Goal: Information Seeking & Learning: Learn about a topic

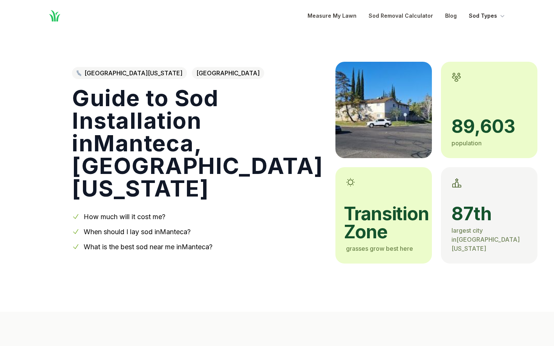
click at [489, 16] on button "Sod Types" at bounding box center [487, 15] width 37 height 9
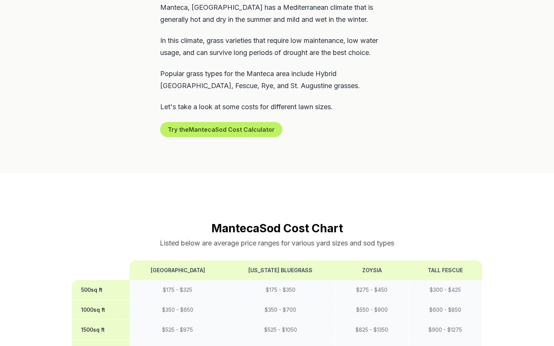
scroll to position [402, 0]
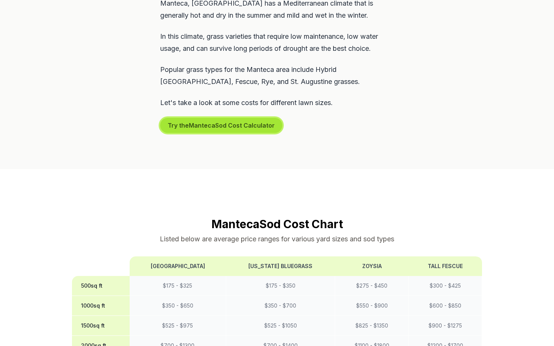
click at [226, 118] on button "Try the Manteca Sod Cost Calculator" at bounding box center [221, 125] width 122 height 15
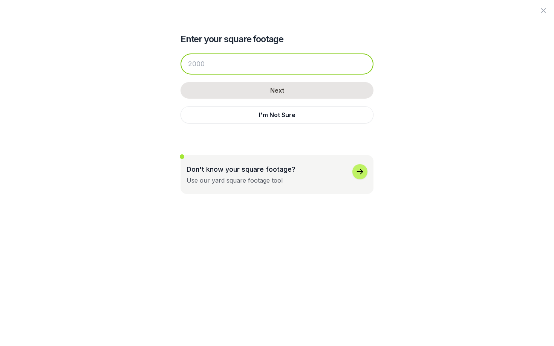
click at [214, 68] on input "number" at bounding box center [277, 64] width 193 height 21
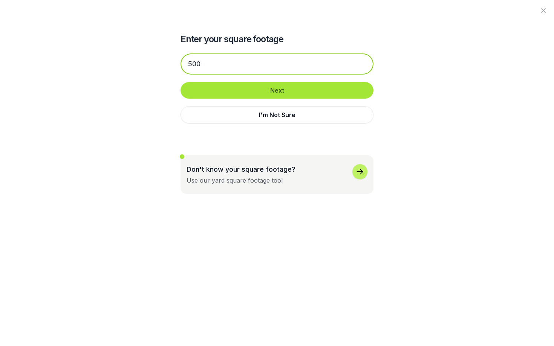
type input "500"
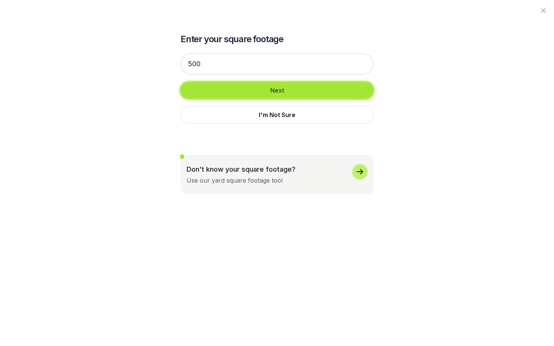
click at [275, 94] on button "Next" at bounding box center [277, 90] width 193 height 17
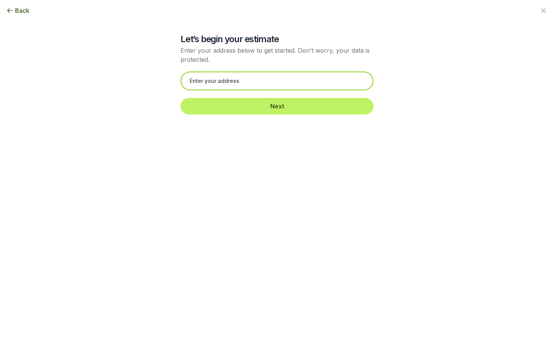
click at [227, 83] on input "text" at bounding box center [277, 81] width 193 height 19
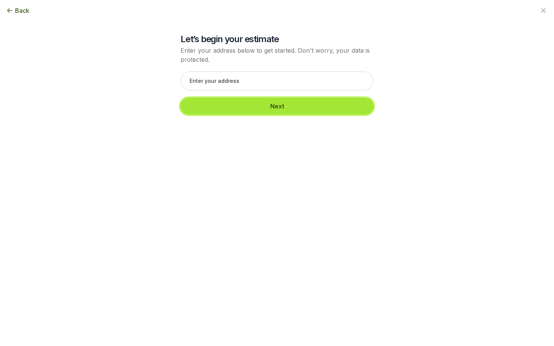
click at [245, 107] on button "Next" at bounding box center [277, 106] width 193 height 17
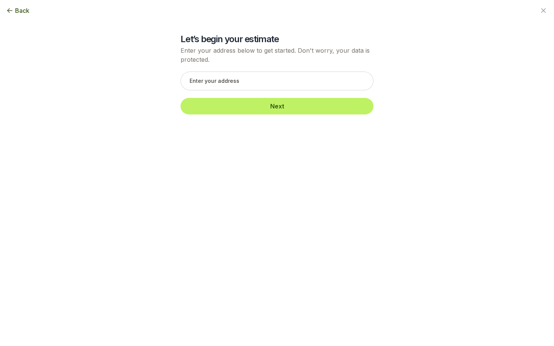
click at [20, 14] on span "Back" at bounding box center [22, 10] width 14 height 9
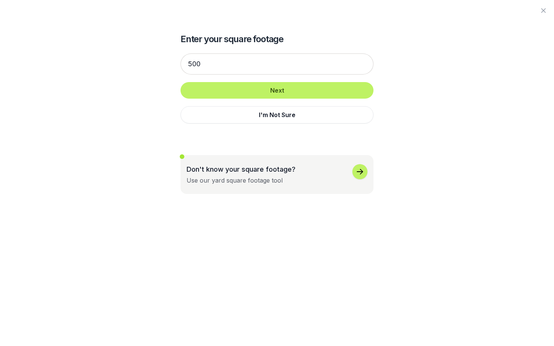
click at [359, 168] on icon "button" at bounding box center [359, 171] width 9 height 9
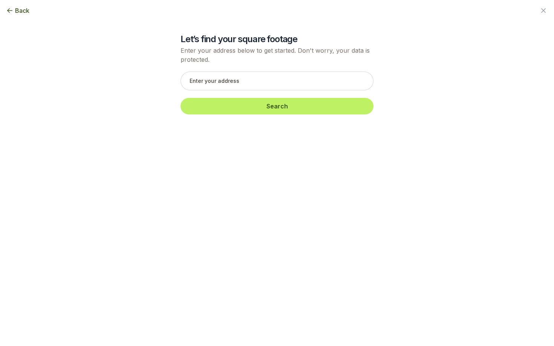
click at [8, 12] on icon "button" at bounding box center [10, 11] width 8 height 8
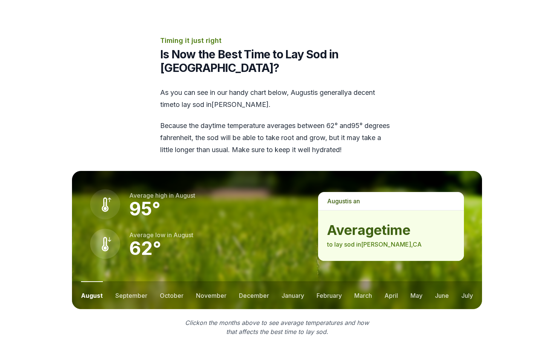
scroll to position [896, 0]
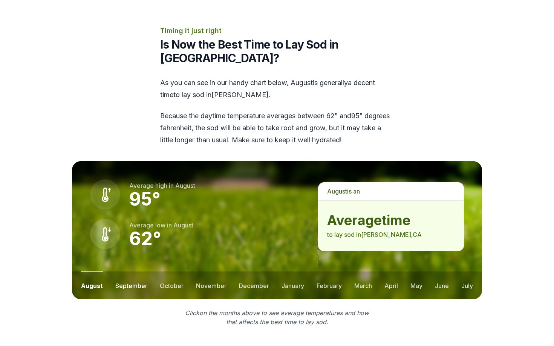
click at [127, 272] on button "september" at bounding box center [131, 286] width 32 height 28
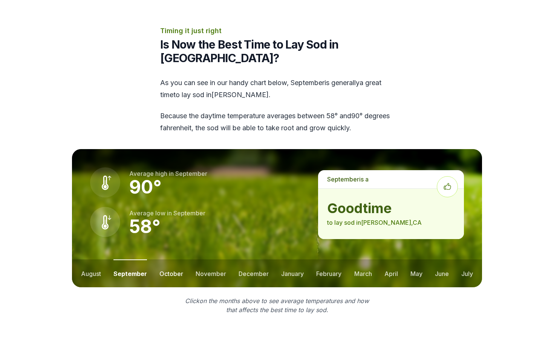
click at [164, 260] on button "october" at bounding box center [171, 274] width 24 height 28
click at [201, 260] on button "november" at bounding box center [211, 274] width 31 height 28
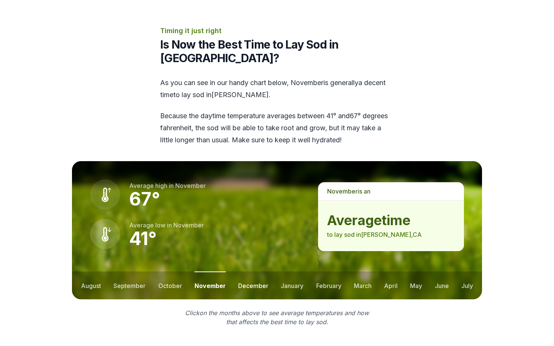
click at [246, 272] on button "december" at bounding box center [253, 286] width 30 height 28
click at [281, 272] on button "january" at bounding box center [292, 286] width 23 height 28
click at [319, 272] on button "february" at bounding box center [329, 286] width 25 height 28
click at [352, 272] on ul "august september october november december january february march april may jun…" at bounding box center [277, 286] width 410 height 28
click at [390, 272] on button "april" at bounding box center [391, 286] width 14 height 28
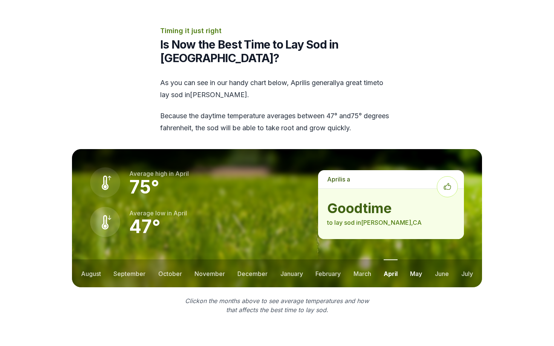
click at [416, 260] on button "may" at bounding box center [416, 274] width 12 height 28
click at [438, 260] on button "june" at bounding box center [442, 274] width 14 height 28
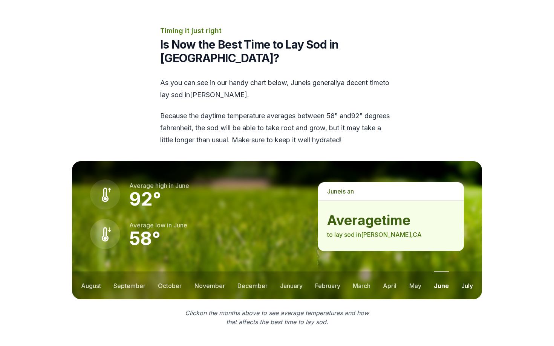
click at [467, 272] on button "july" at bounding box center [467, 286] width 12 height 28
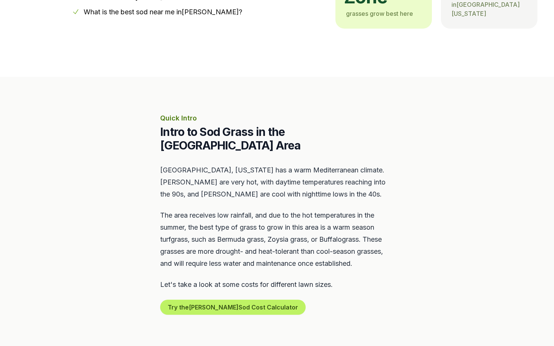
scroll to position [0, 0]
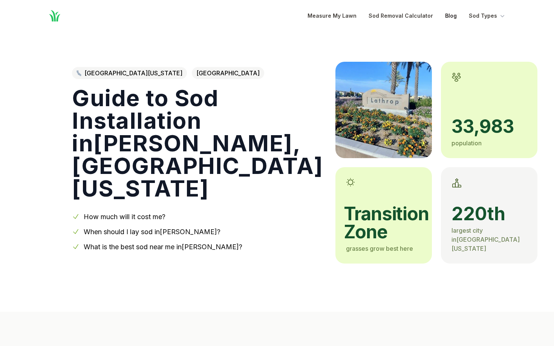
click at [453, 17] on link "Blog" at bounding box center [451, 15] width 12 height 9
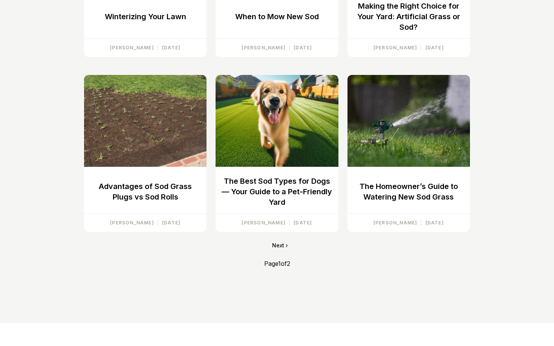
scroll to position [229, 0]
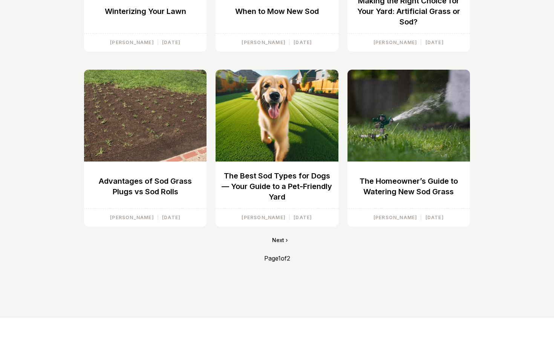
click at [274, 243] on link "Next ›" at bounding box center [280, 241] width 16 height 8
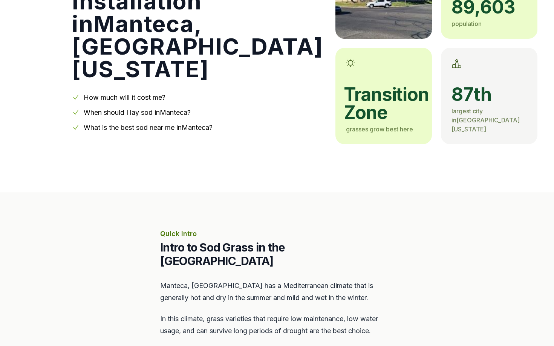
scroll to position [103, 0]
